Goal: Transaction & Acquisition: Book appointment/travel/reservation

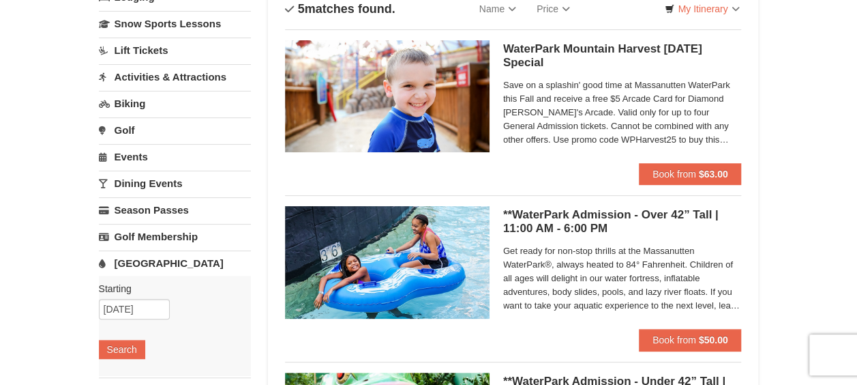
scroll to position [136, 0]
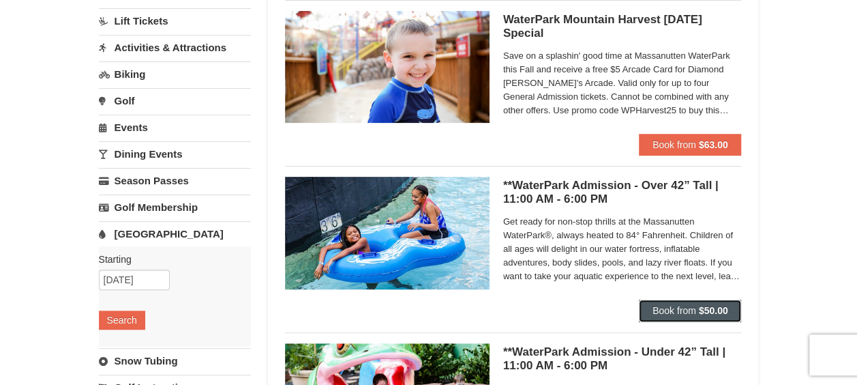
click at [650, 315] on button "Book from $50.00" at bounding box center [690, 310] width 103 height 22
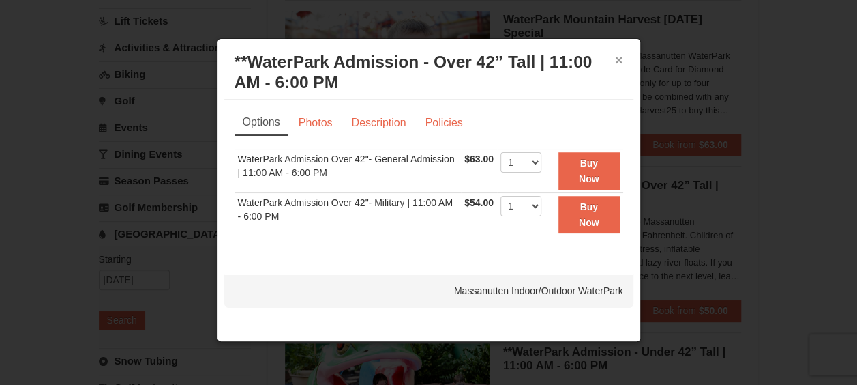
click at [621, 53] on button "×" at bounding box center [619, 60] width 8 height 14
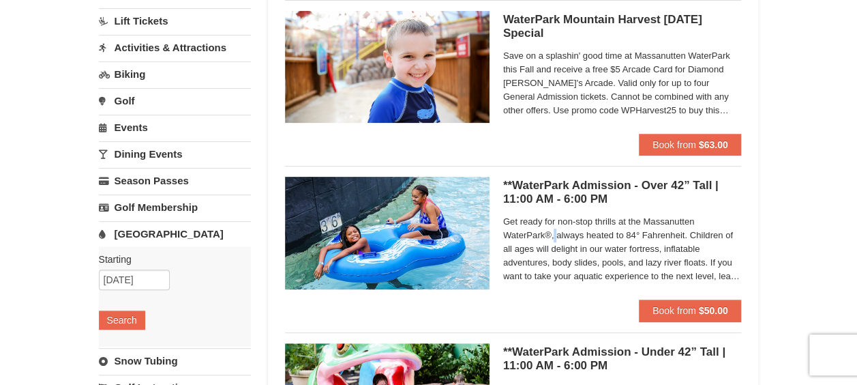
click at [558, 237] on span "Get ready for non-stop thrills at the Massanutten WaterPark®, always heated to …" at bounding box center [622, 249] width 239 height 68
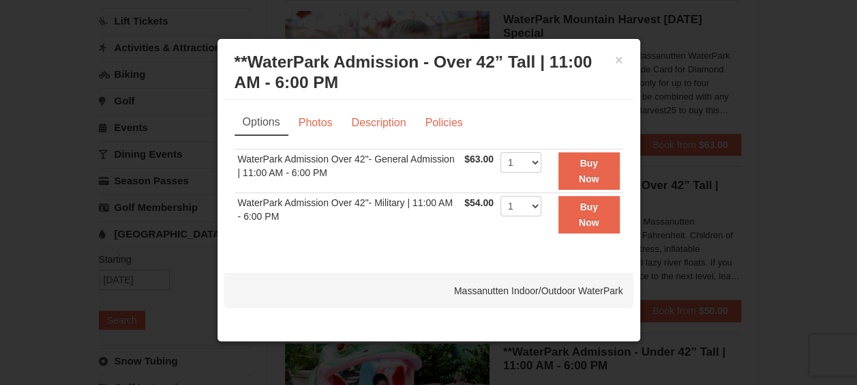
click at [626, 58] on div "× **WaterPark Admission - Over 42” Tall | 11:00 AM - 6:00 PM Massanutten Indoor…" at bounding box center [428, 73] width 409 height 54
click at [619, 59] on button "×" at bounding box center [619, 60] width 8 height 14
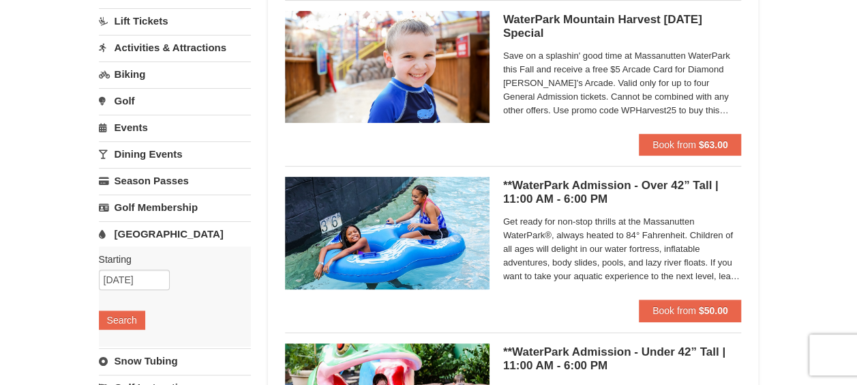
click at [557, 192] on h5 "**WaterPark Admission - Over 42” Tall | 11:00 AM - 6:00 PM Massanutten Indoor/O…" at bounding box center [622, 192] width 239 height 27
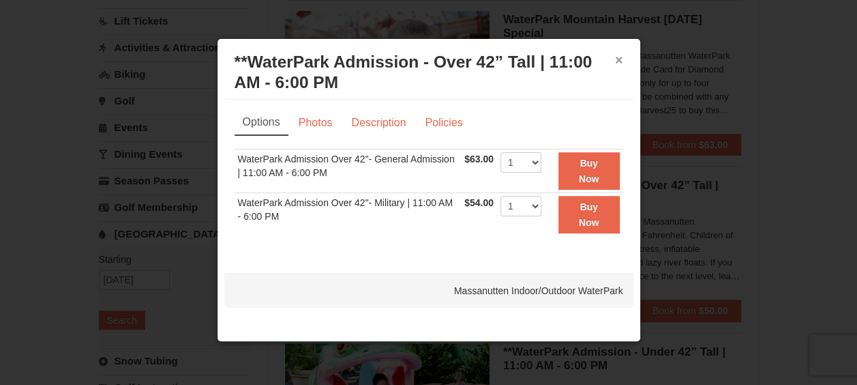
click at [619, 61] on button "×" at bounding box center [619, 60] width 8 height 14
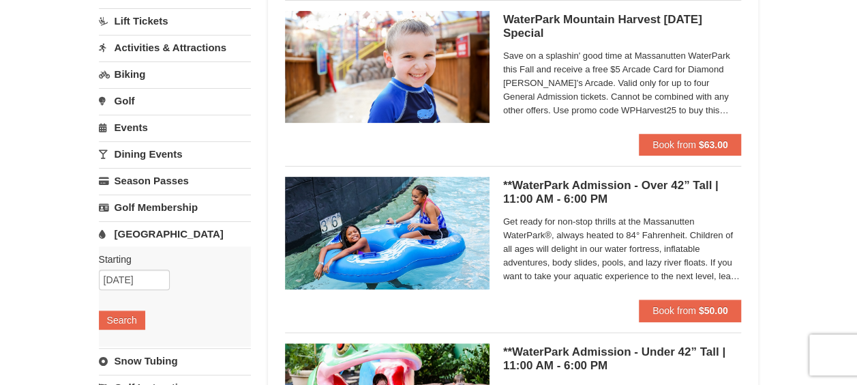
scroll to position [68, 0]
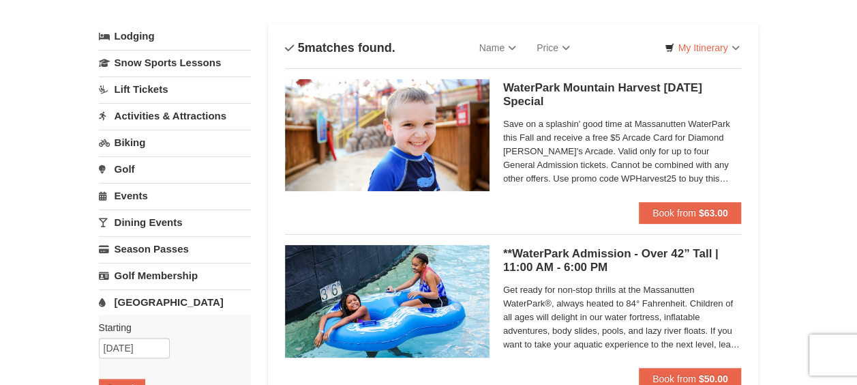
click at [123, 143] on link "Biking" at bounding box center [175, 142] width 152 height 25
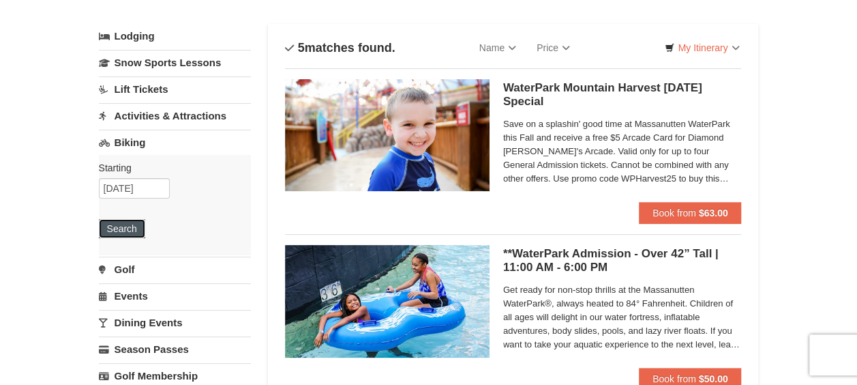
click at [125, 228] on button "Search" at bounding box center [122, 228] width 46 height 19
